Goal: Information Seeking & Learning: Check status

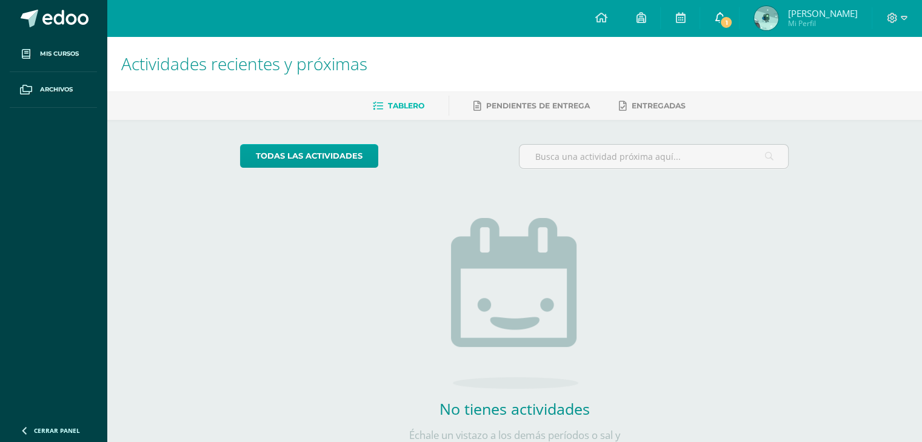
click at [721, 18] on span "1" at bounding box center [725, 22] width 13 height 13
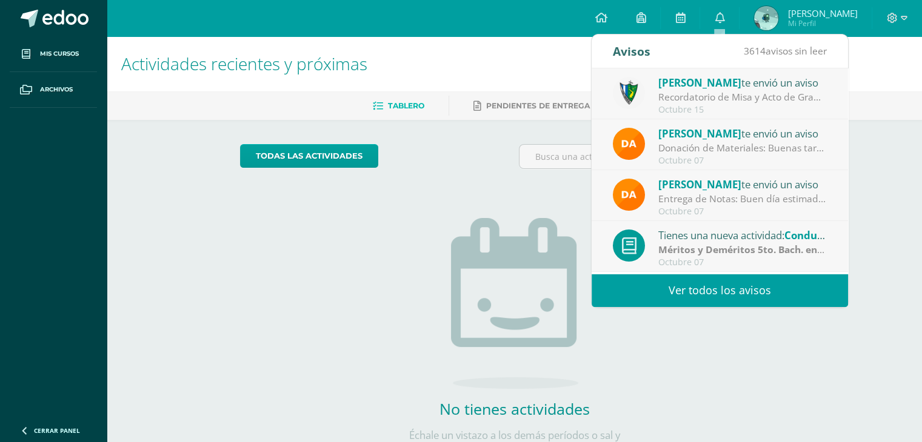
click at [720, 91] on div "Recordatorio de Misa y Acto de Graduación: Estimados padres de familia, es un g…" at bounding box center [742, 97] width 168 height 14
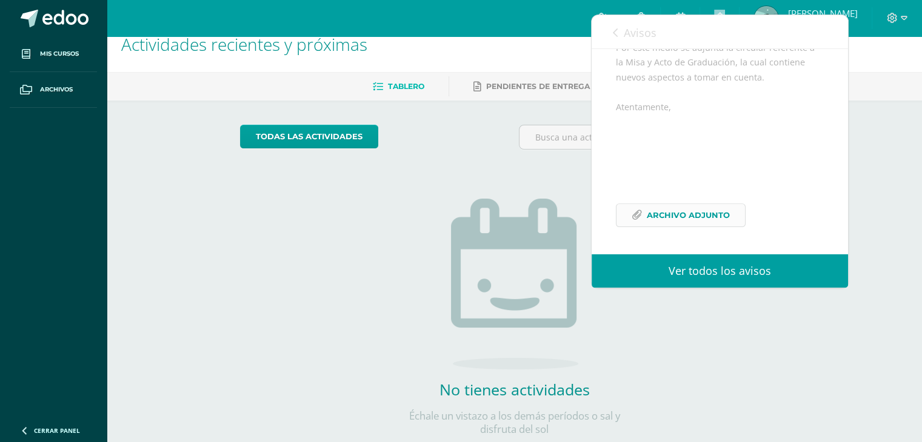
scroll to position [52, 0]
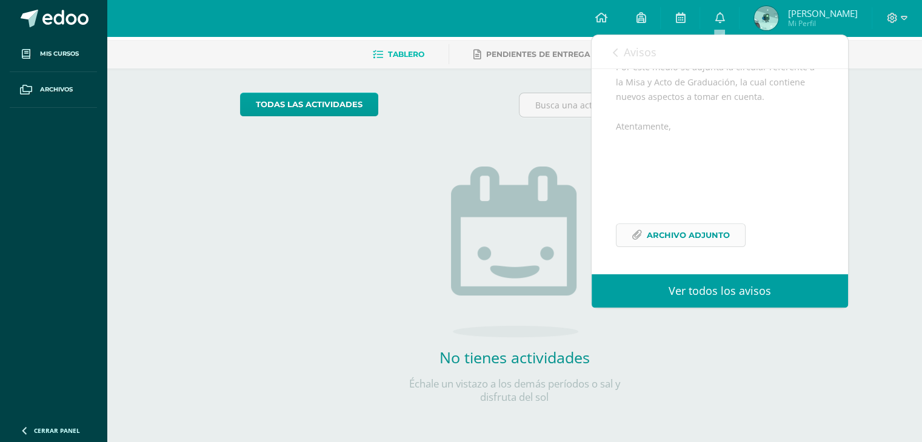
click at [660, 233] on span "Archivo Adjunto" at bounding box center [688, 235] width 83 height 22
click at [497, 110] on div "todas las Actividades" at bounding box center [514, 110] width 558 height 35
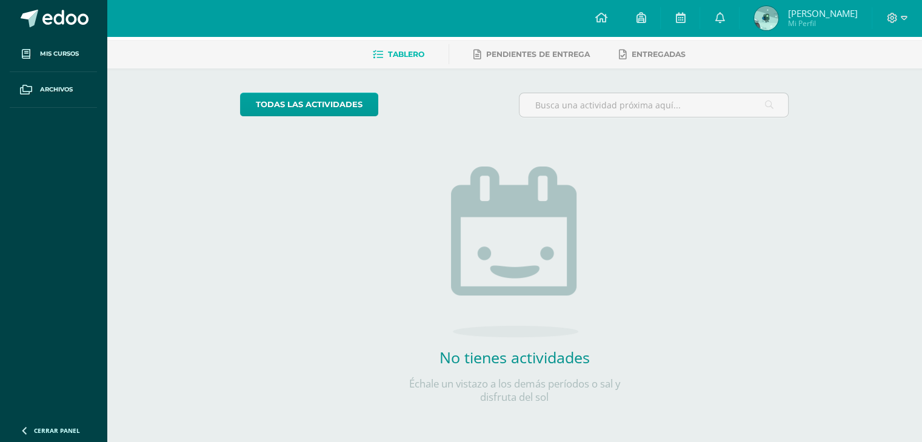
click at [828, 15] on span "[PERSON_NAME]" at bounding box center [822, 13] width 70 height 12
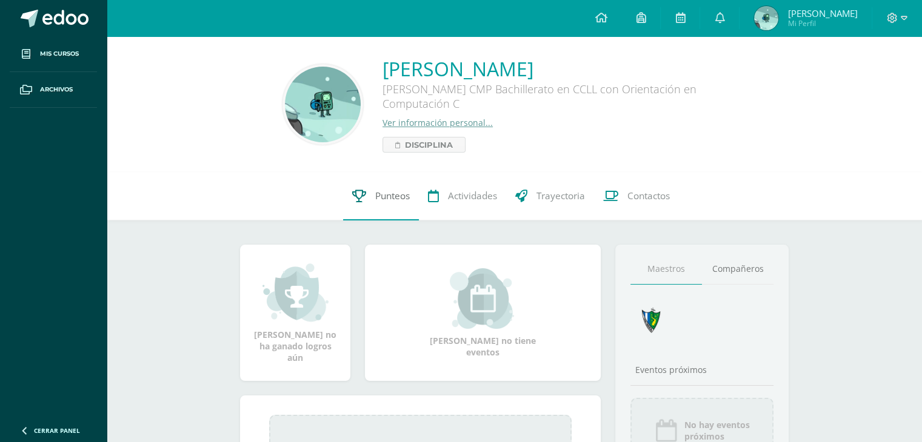
click at [385, 196] on span "Punteos" at bounding box center [392, 196] width 35 height 13
